Goal: Communication & Community: Answer question/provide support

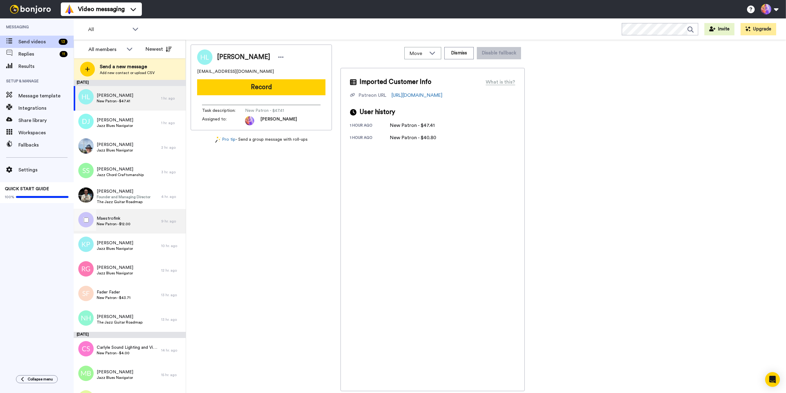
click at [131, 221] on div "Maestrofink New Patron - $12.00" at bounding box center [118, 221] width 88 height 25
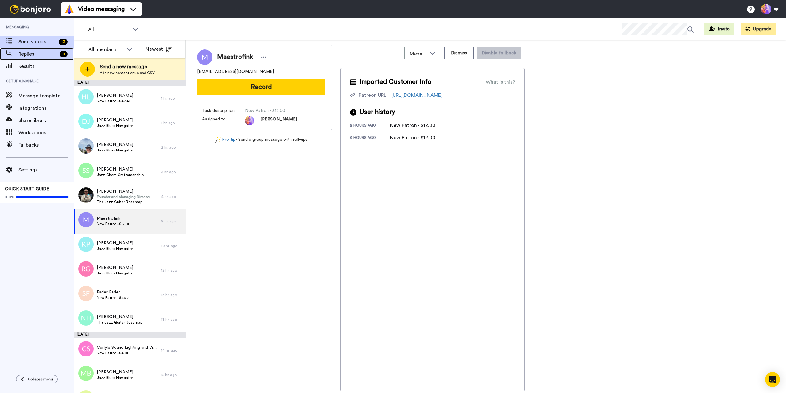
click at [28, 53] on span "Replies" at bounding box center [37, 53] width 39 height 7
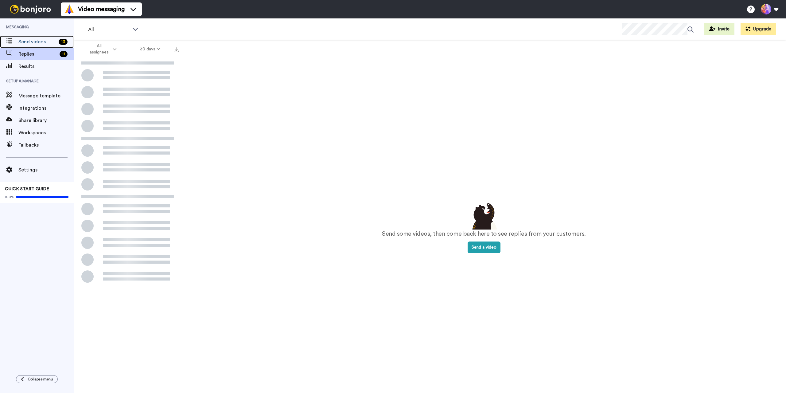
click at [35, 41] on span "Send videos" at bounding box center [37, 41] width 38 height 7
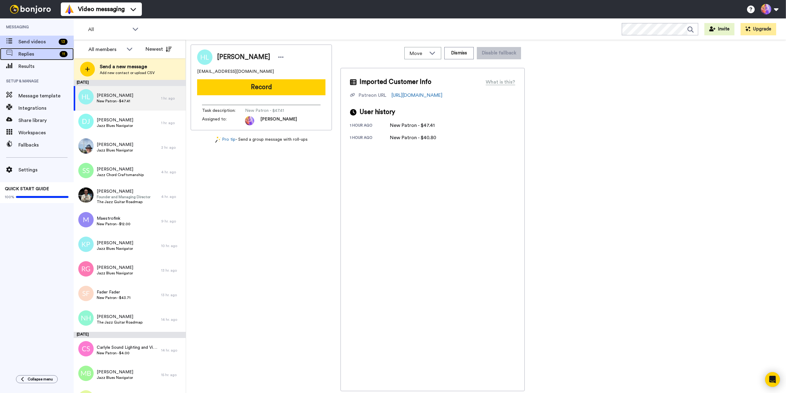
click at [34, 55] on span "Replies" at bounding box center [37, 53] width 39 height 7
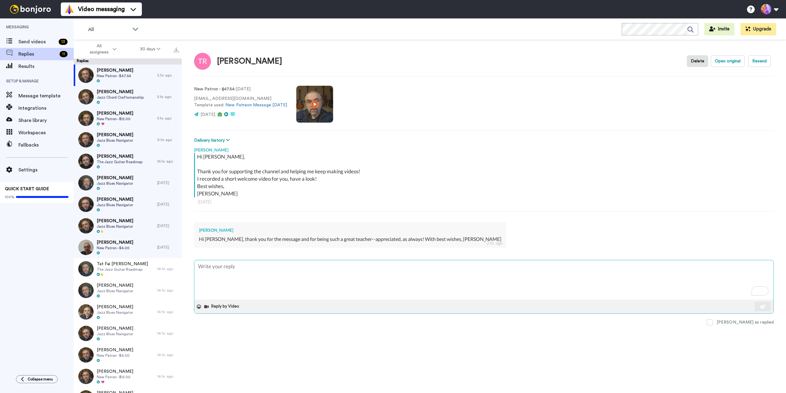
click at [273, 272] on textarea "To enrich screen reader interactions, please activate Accessibility in Grammarl…" at bounding box center [483, 279] width 579 height 39
click at [256, 274] on textarea "To enrich screen reader interactions, please activate Accessibility in Grammarl…" at bounding box center [483, 279] width 579 height 39
type textarea "x"
type textarea "T"
type textarea "x"
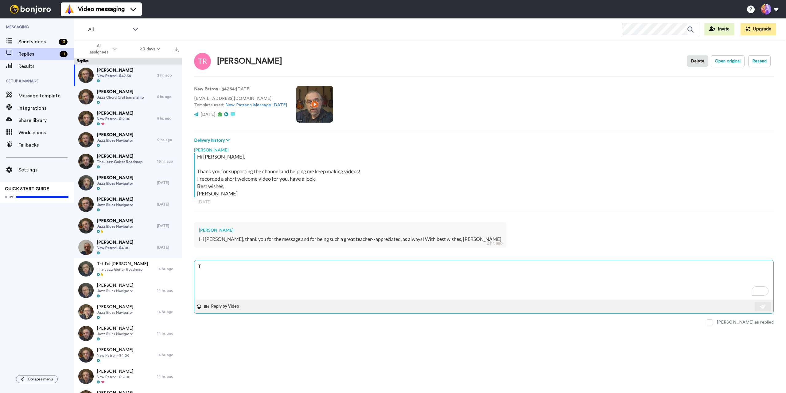
type textarea "Th"
type textarea "x"
type textarea "Tha"
type textarea "x"
type textarea "Than"
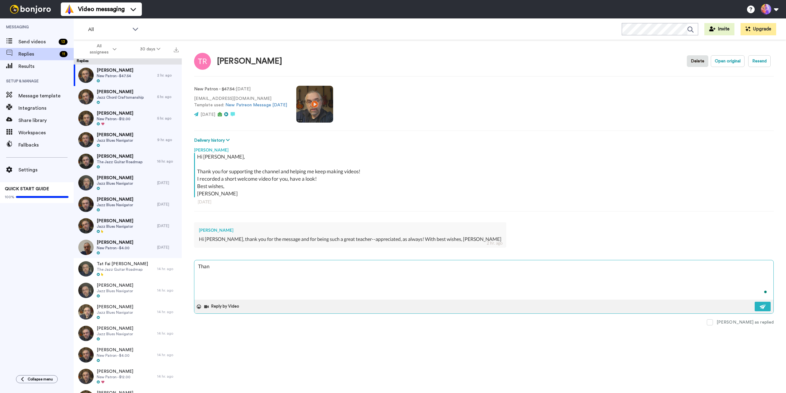
type textarea "x"
type textarea "Thank"
type textarea "x"
type textarea "Thank"
type textarea "x"
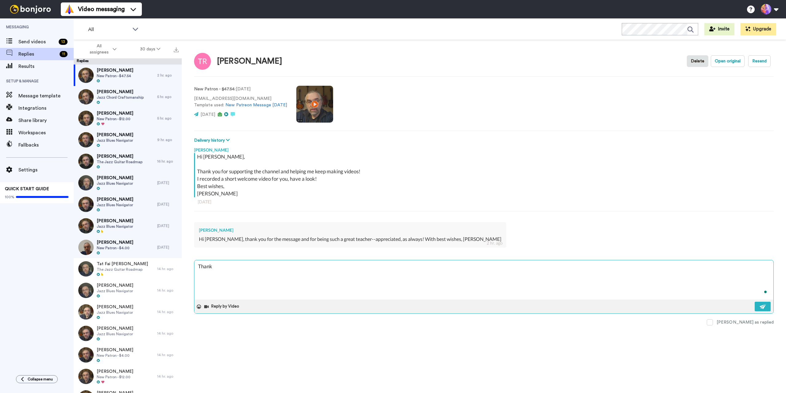
type textarea "Thank y"
type textarea "x"
type textarea "Thank yo"
type textarea "x"
type textarea "Thank you"
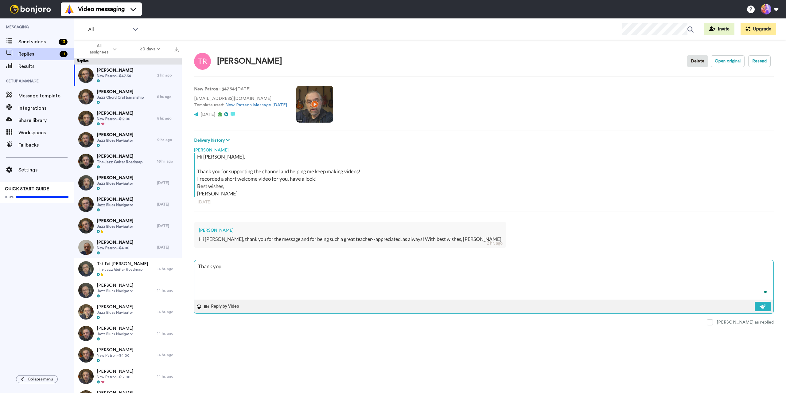
type textarea "x"
type textarea "Thank you"
type textarea "x"
type textarea "Thank you v"
type textarea "x"
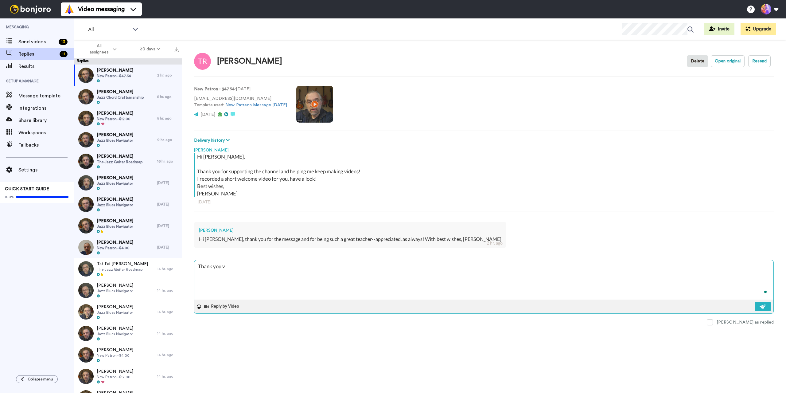
type textarea "Thank you ve"
type textarea "x"
type textarea "Thank you ver"
type textarea "x"
type textarea "Thank you very"
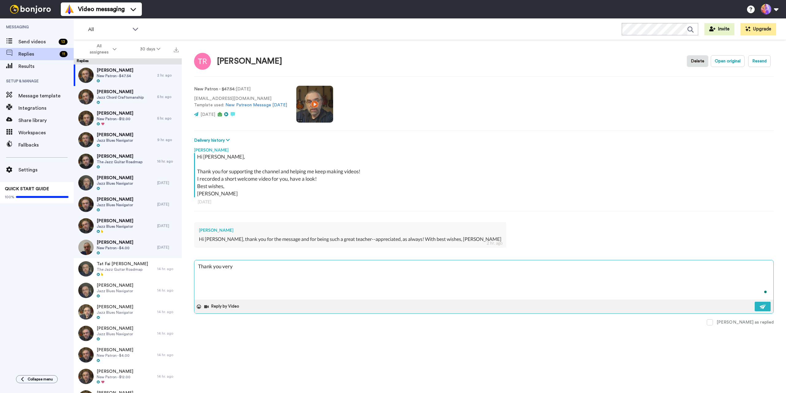
type textarea "x"
type textarea "Thank you very m"
type textarea "x"
type textarea "Thank you very mu"
type textarea "x"
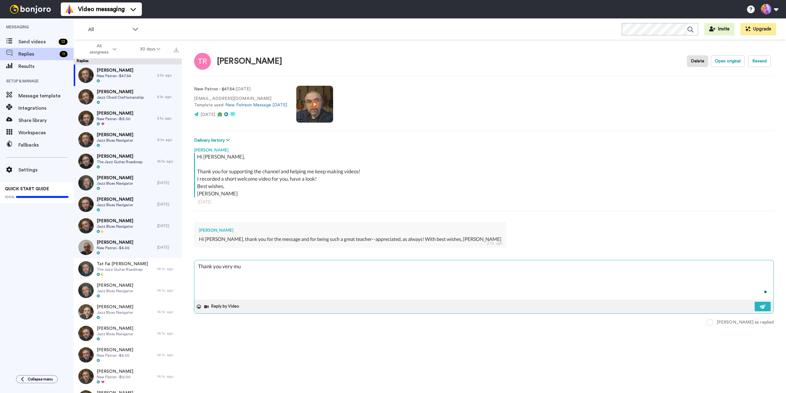
type textarea "Thank you very muc"
type textarea "x"
type textarea "Thank you very much"
type textarea "x"
type textarea "Thank you very muchh"
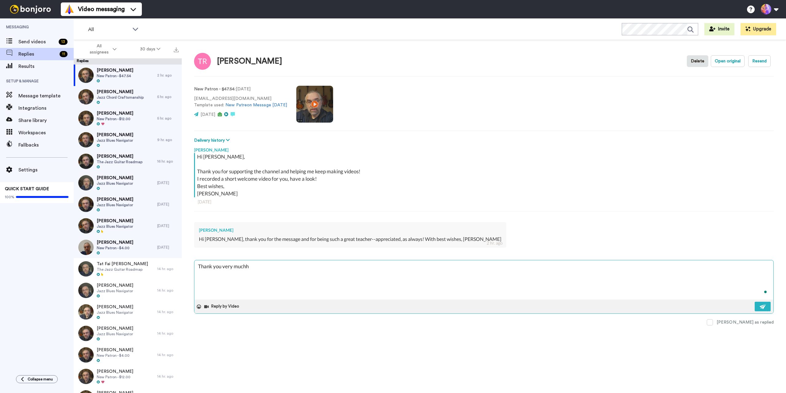
type textarea "x"
type textarea "Thank you very much"
type textarea "x"
type textarea "Thank you very much"
type textarea "x"
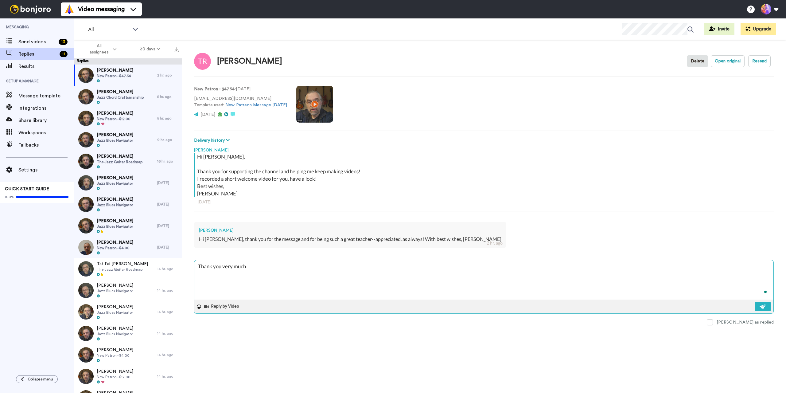
type textarea "Thank you very much o"
type textarea "x"
type textarea "Thank you very much om"
type textarea "x"
type textarea "Thank you very much o"
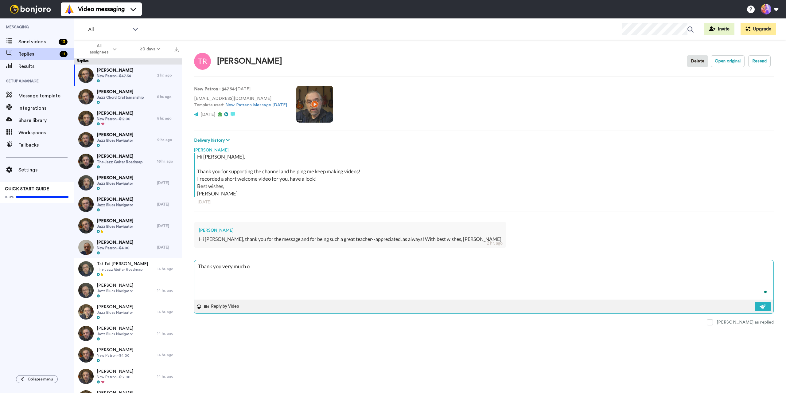
type textarea "x"
type textarea "Thank you very much"
type textarea "x"
type textarea "Thank you very much T"
type textarea "x"
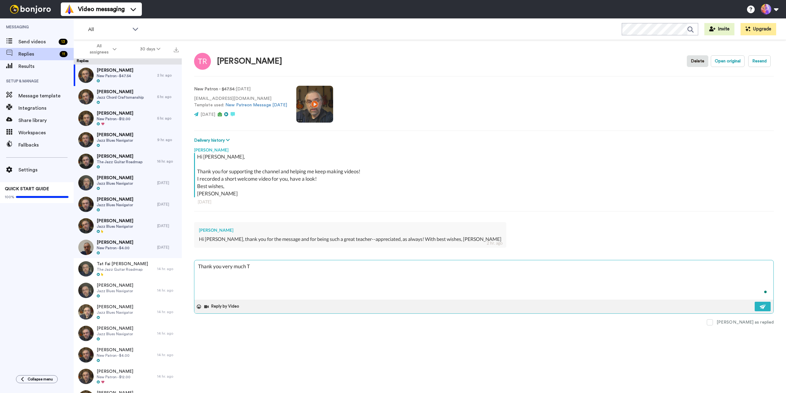
type textarea "Thank you very much To"
type textarea "x"
type textarea "Thank you very much Tom"
type textarea "x"
type textarea "Thank you very much Tom!"
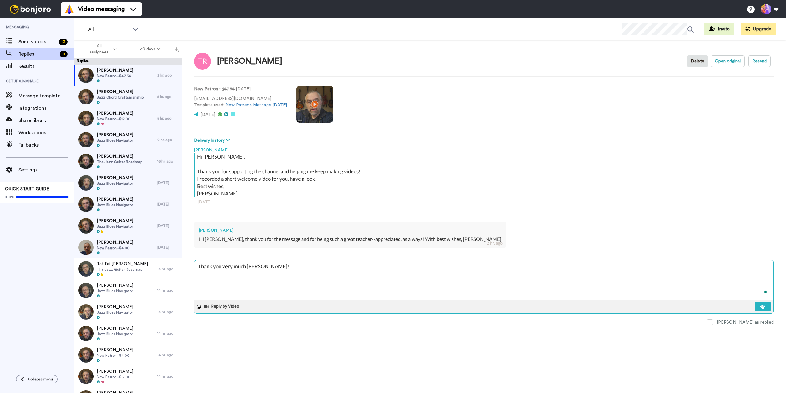
type textarea "x"
type textarea "Thank you very much Tom!"
type textarea "x"
type textarea "Thank you very much Tom! S"
type textarea "x"
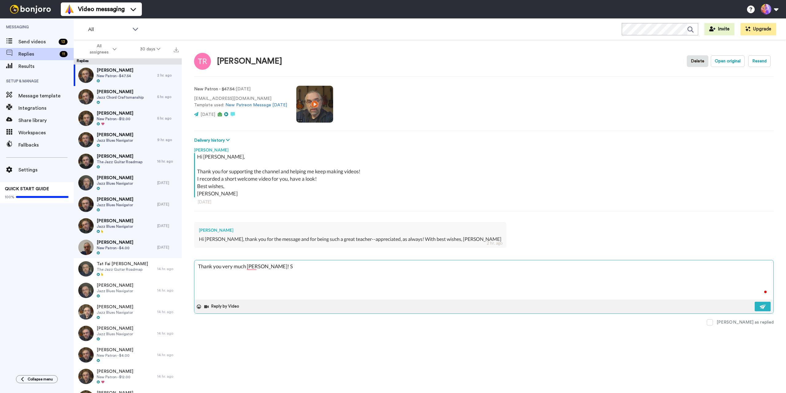
type textarea "Thank you very much Tom! Se"
type textarea "x"
type textarea "Thank you very much Tom! See"
type textarea "x"
type textarea "Thank you very much Tom! See"
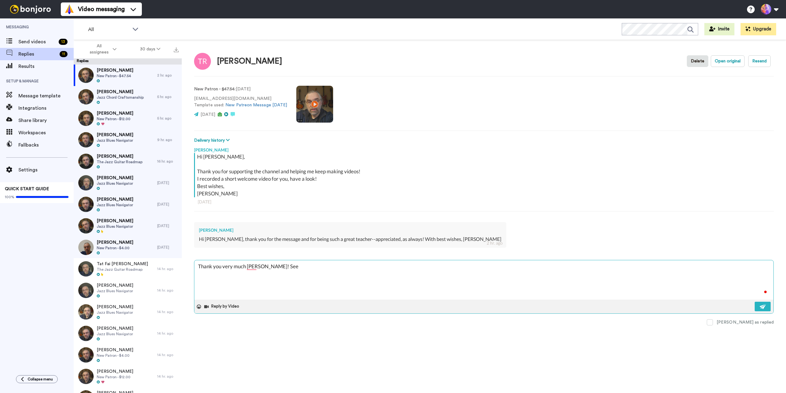
type textarea "x"
type textarea "Thank you very much Tom! See y"
type textarea "x"
type textarea "Thank you very much Tom! See yo"
type textarea "x"
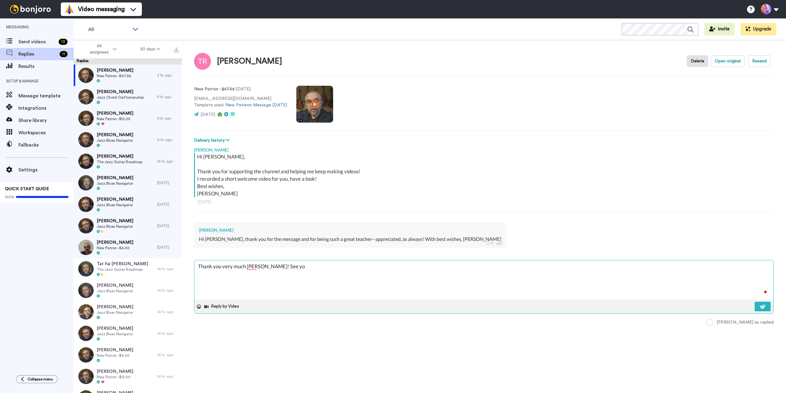
type textarea "Thank you very much Tom! See you"
type textarea "x"
type textarea "Thank you very much Tom! See you"
type textarea "x"
type textarea "Thank you very much Tom! See you i"
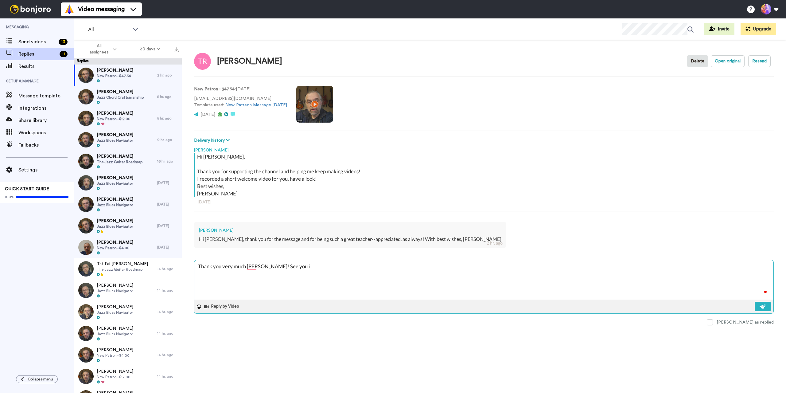
type textarea "x"
type textarea "Thank you very much Tom! See you in"
type textarea "x"
type textarea "Thank you very much Tom! See you in"
type textarea "x"
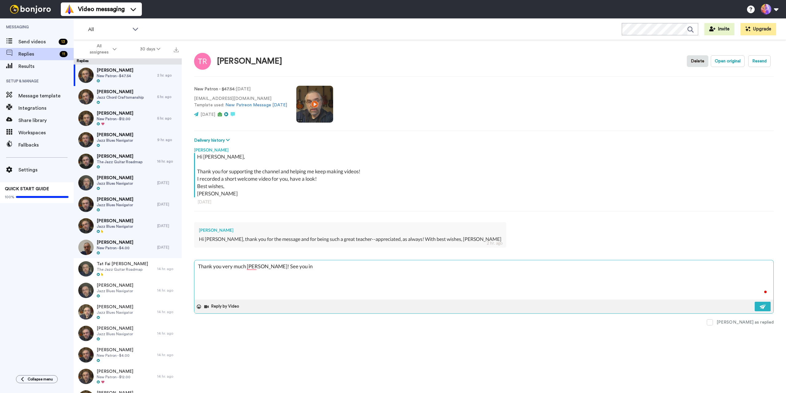
type textarea "Thank you very much Tom! See you in t"
type textarea "x"
type textarea "Thank you very much Tom! See you in th"
type textarea "x"
type textarea "Thank you very much Tom! See you in the"
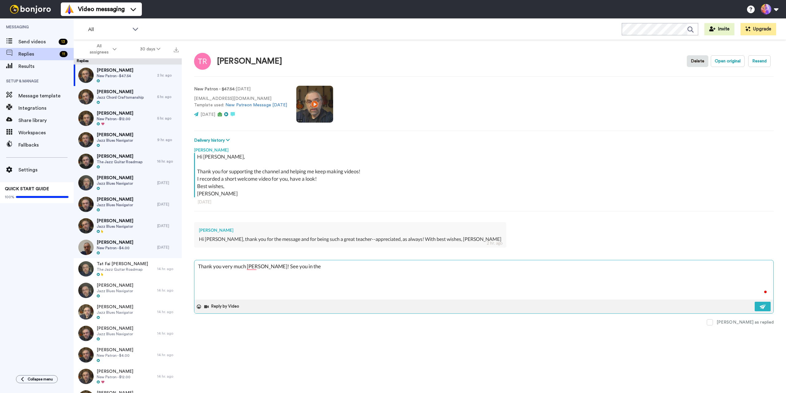
type textarea "x"
type textarea "Thank you very much Tom! See you in ther"
type textarea "x"
type textarea "Thank you very much Tom! See you in there"
type textarea "x"
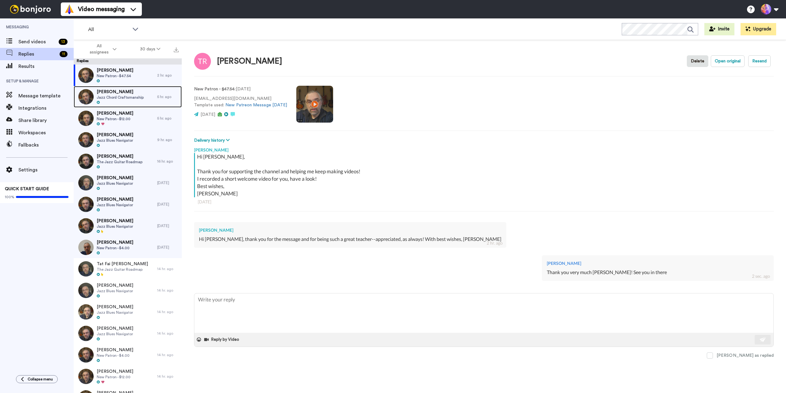
click at [120, 96] on span "Jazz Chord Craftsmanship" at bounding box center [120, 97] width 47 height 5
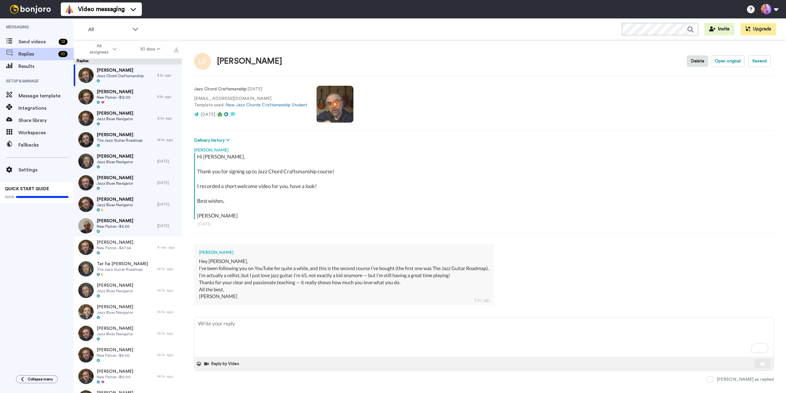
type textarea "x"
